Goal: Information Seeking & Learning: Learn about a topic

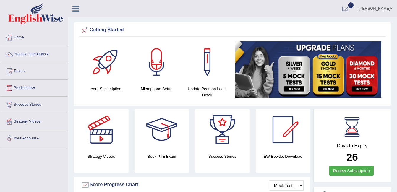
click at [35, 54] on link "Practice Questions" at bounding box center [33, 53] width 67 height 15
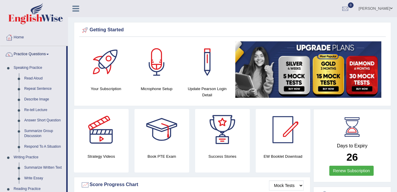
drag, startPoint x: 67, startPoint y: 173, endPoint x: 70, endPoint y: 194, distance: 20.9
click at [70, 192] on html "Toggle navigation Home Practice Questions Speaking Practice Read Aloud Repeat S…" at bounding box center [198, 96] width 397 height 192
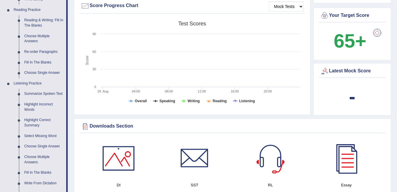
scroll to position [200, 0]
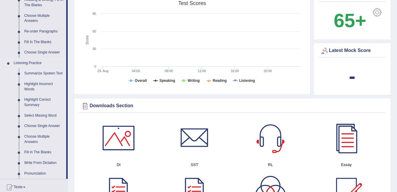
click at [41, 73] on link "Summarize Spoken Text" at bounding box center [44, 73] width 45 height 11
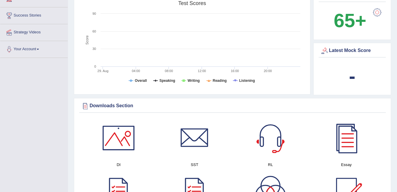
scroll to position [89, 0]
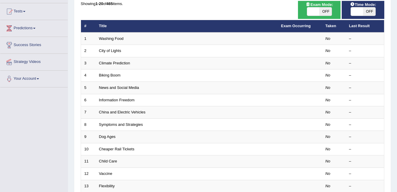
scroll to position [60, 0]
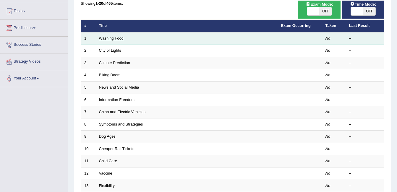
click at [111, 38] on link "Washing Food" at bounding box center [111, 38] width 25 height 4
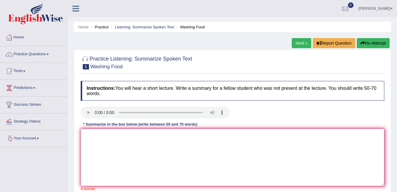
click at [106, 136] on textarea at bounding box center [233, 157] width 304 height 57
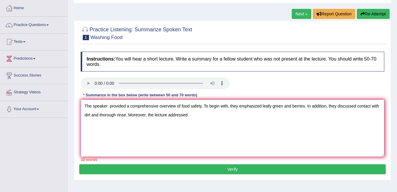
scroll to position [31, 0]
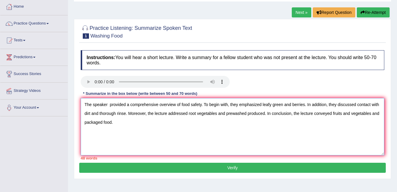
click at [146, 114] on textarea "The speaker provided a comprehensive overview of food safety. To begin with, th…" at bounding box center [233, 126] width 304 height 57
click at [127, 122] on textarea "The speaker provided a comprehensive overview of food safety. To begin with, th…" at bounding box center [233, 126] width 304 height 57
click at [296, 114] on textarea "The speaker provided a comprehensive overview of food safety. To begin with, th…" at bounding box center [233, 126] width 304 height 57
click at [128, 124] on textarea "The speaker provided a comprehensive overview of food safety. To begin with, th…" at bounding box center [233, 126] width 304 height 57
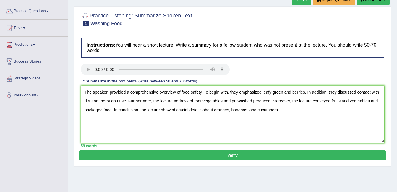
scroll to position [50, 0]
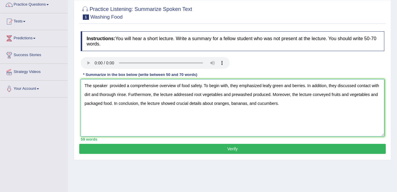
click at [281, 85] on textarea "The speaker provided a comprehensive overview of food safety. To begin with, th…" at bounding box center [233, 107] width 304 height 57
click at [175, 104] on textarea "The speaker provided a comprehensive overview of food safety. To begin with, th…" at bounding box center [233, 107] width 304 height 57
click at [260, 103] on textarea "The speaker provided a comprehensive overview of food safety. To begin with, th…" at bounding box center [233, 107] width 304 height 57
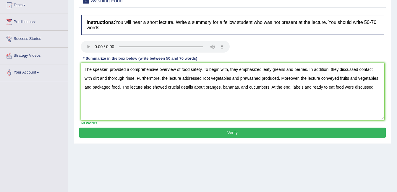
scroll to position [68, 0]
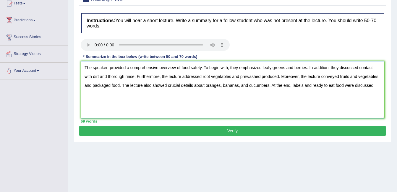
type textarea "The speaker provided a comprehensive overview of food safety. To begin with, th…"
click at [251, 132] on button "Verify" at bounding box center [232, 131] width 307 height 10
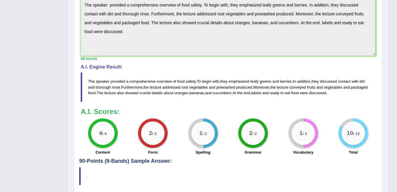
scroll to position [184, 0]
click at [349, 88] on span "and" at bounding box center [347, 87] width 7 height 4
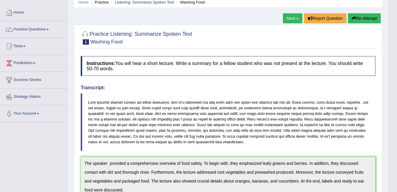
scroll to position [0, 0]
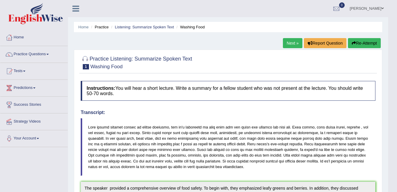
click at [292, 43] on link "Next »" at bounding box center [293, 43] width 20 height 10
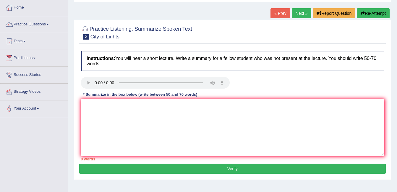
scroll to position [32, 0]
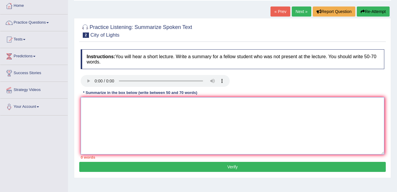
click at [105, 108] on textarea at bounding box center [233, 125] width 304 height 57
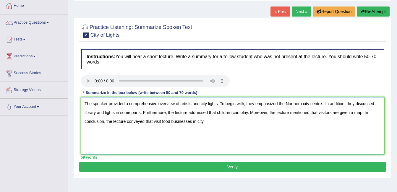
click at [145, 121] on textarea "The speaker provided a comprehensive overview of artists and city lights. To be…" at bounding box center [233, 125] width 304 height 57
click at [85, 103] on textarea "The speaker provided a comprehensive overview of artists and city lights. To be…" at bounding box center [233, 125] width 304 height 57
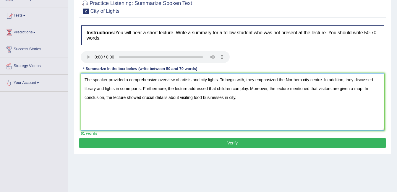
scroll to position [77, 0]
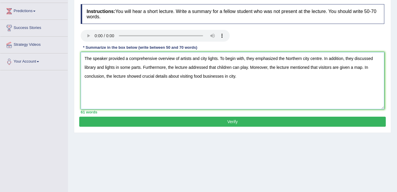
type textarea "The speaker provided a comprehensive overview of artists and city lights. To be…"
click at [219, 122] on button "Verify" at bounding box center [232, 122] width 307 height 10
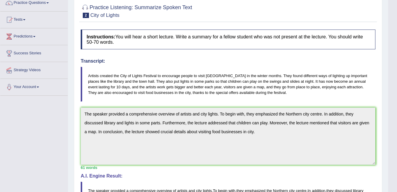
scroll to position [0, 0]
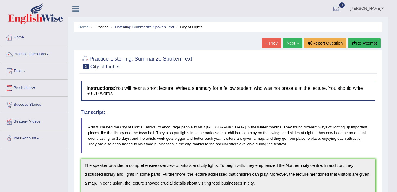
click at [46, 60] on link "Practice Questions" at bounding box center [33, 53] width 67 height 15
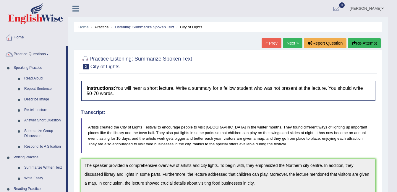
click at [371, 150] on blockquote "Artists created the City of Lights Festival to encourage people to visit Norton…" at bounding box center [228, 135] width 295 height 35
click at [296, 42] on link "Next »" at bounding box center [293, 43] width 20 height 10
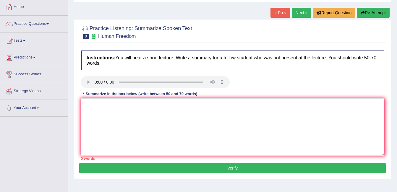
click at [247, 12] on div "Home Practice Listening: Summarize Spoken Text Human Freedom « Prev Next » Repo…" at bounding box center [232, 118] width 329 height 296
click at [50, 25] on link "Practice Questions" at bounding box center [33, 23] width 67 height 15
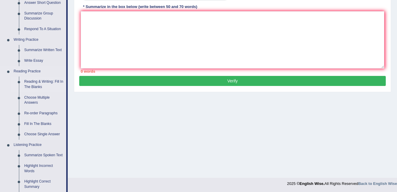
scroll to position [119, 0]
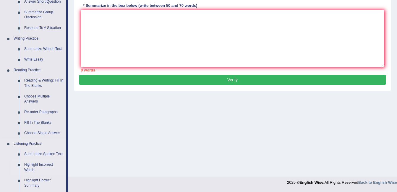
click at [39, 166] on link "Highlight Incorrect Words" at bounding box center [44, 168] width 45 height 16
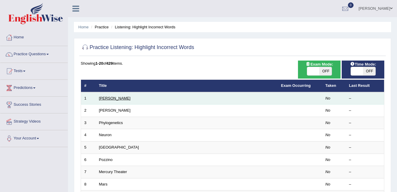
click at [105, 99] on link "[PERSON_NAME]" at bounding box center [115, 98] width 32 height 4
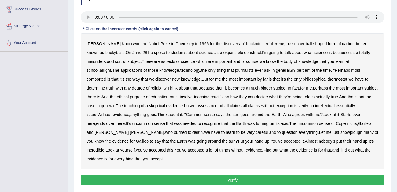
scroll to position [96, 0]
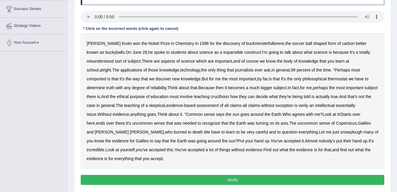
click at [379, 34] on div "Harold Kroto won the Nobel Prize in Chemistry in 1996 for the discovery of buck…" at bounding box center [233, 101] width 304 height 136
click at [223, 52] on b "expansible" at bounding box center [233, 52] width 20 height 5
click at [106, 77] on b "comported" at bounding box center [97, 79] width 20 height 5
click at [328, 79] on b "thermostat" at bounding box center [338, 79] width 20 height 5
click at [198, 88] on b "Because" at bounding box center [206, 87] width 16 height 5
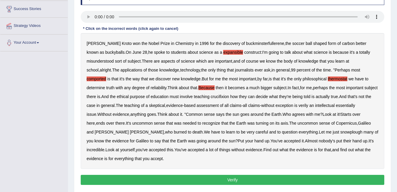
click at [211, 96] on b "crucifixion" at bounding box center [220, 96] width 18 height 5
click at [299, 107] on b "verily" at bounding box center [304, 105] width 10 height 5
click at [336, 106] on b "essentially" at bounding box center [345, 105] width 19 height 5
click at [340, 132] on b "snowplough" at bounding box center [351, 132] width 22 height 5
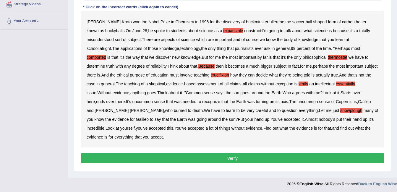
scroll to position [118, 0]
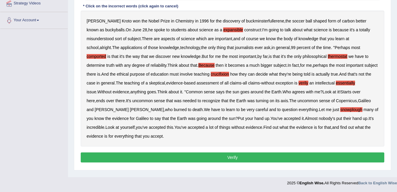
click at [262, 160] on button "Verify" at bounding box center [233, 158] width 304 height 10
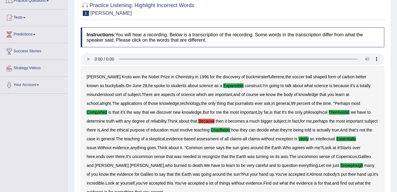
scroll to position [0, 0]
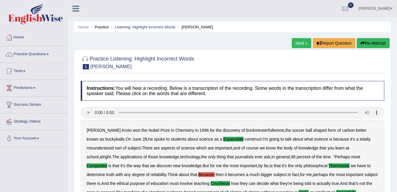
click at [304, 44] on link "Next »" at bounding box center [302, 43] width 20 height 10
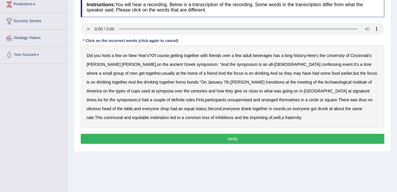
click at [322, 63] on b "confessing" at bounding box center [332, 64] width 20 height 5
click at [266, 82] on b "transitions" at bounding box center [275, 82] width 19 height 5
click at [353, 92] on b "signature" at bounding box center [361, 91] width 17 height 5
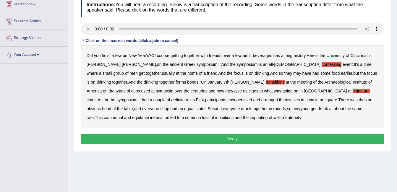
click at [227, 98] on b "unsupervised" at bounding box center [239, 100] width 25 height 5
click at [250, 117] on b "imprinting" at bounding box center [259, 117] width 18 height 5
click at [241, 138] on button "Verify" at bounding box center [233, 139] width 304 height 10
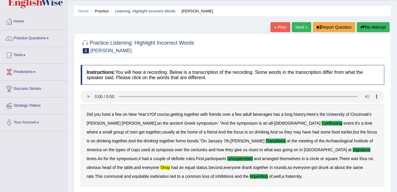
scroll to position [18, 0]
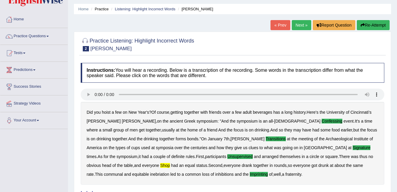
click at [299, 30] on link "Next »" at bounding box center [302, 25] width 20 height 10
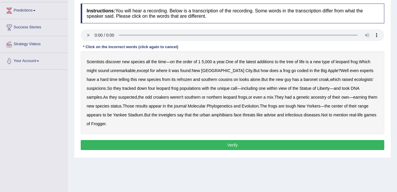
click at [297, 72] on b "coded" at bounding box center [302, 70] width 11 height 5
click at [177, 80] on b "refrozen" at bounding box center [184, 79] width 15 height 5
click at [234, 140] on button "Verify" at bounding box center [233, 145] width 304 height 10
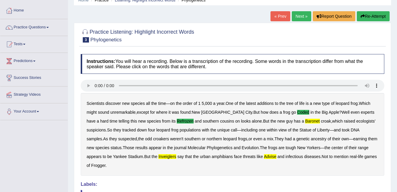
scroll to position [19, 0]
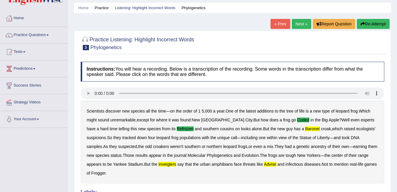
click at [380, 23] on button "Re-Attempt" at bounding box center [373, 24] width 33 height 10
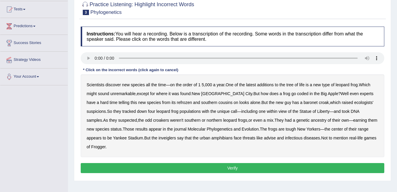
scroll to position [62, 0]
click at [297, 92] on b "coded" at bounding box center [302, 93] width 11 height 5
click at [177, 102] on b "refrozen" at bounding box center [184, 102] width 15 height 5
click at [304, 102] on b "baronet" at bounding box center [311, 102] width 14 height 5
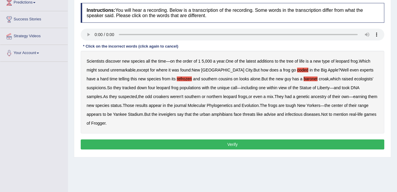
scroll to position [89, 0]
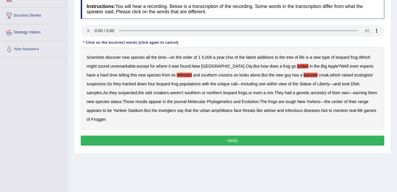
click at [247, 136] on button "Verify" at bounding box center [233, 141] width 304 height 10
